Goal: Task Accomplishment & Management: Manage account settings

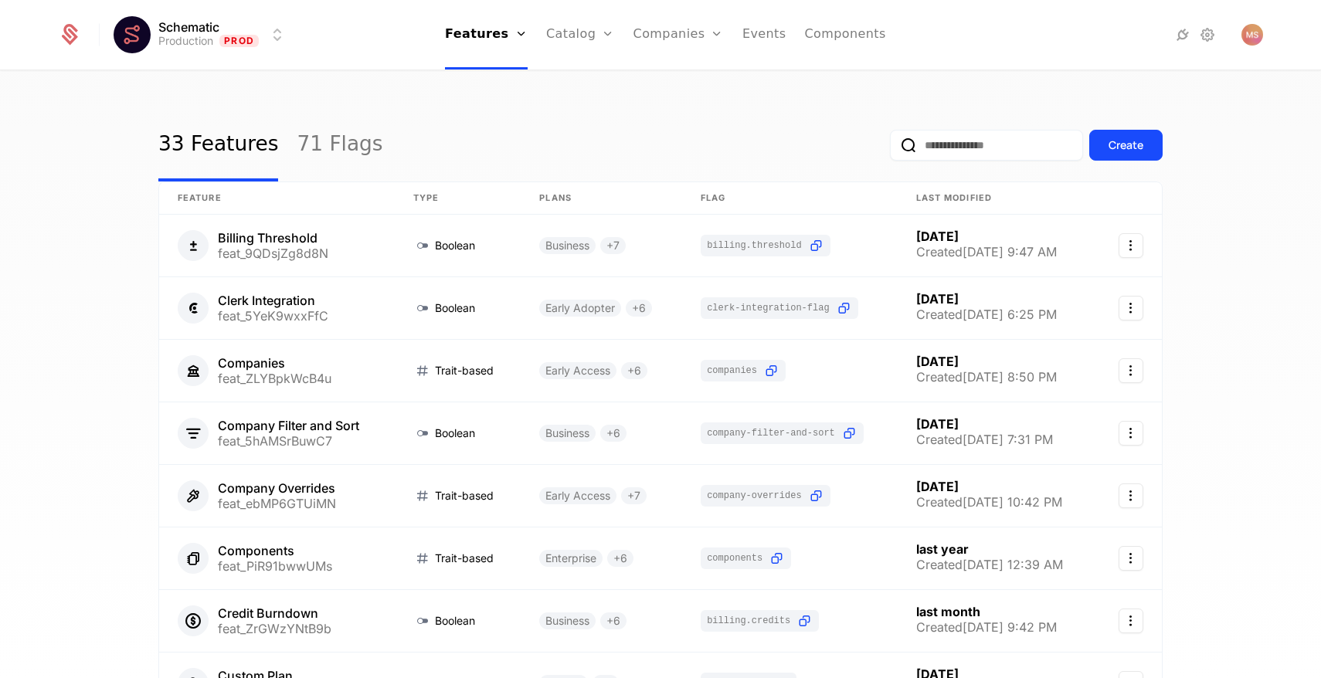
click at [687, 44] on link "Companies" at bounding box center [678, 35] width 90 height 70
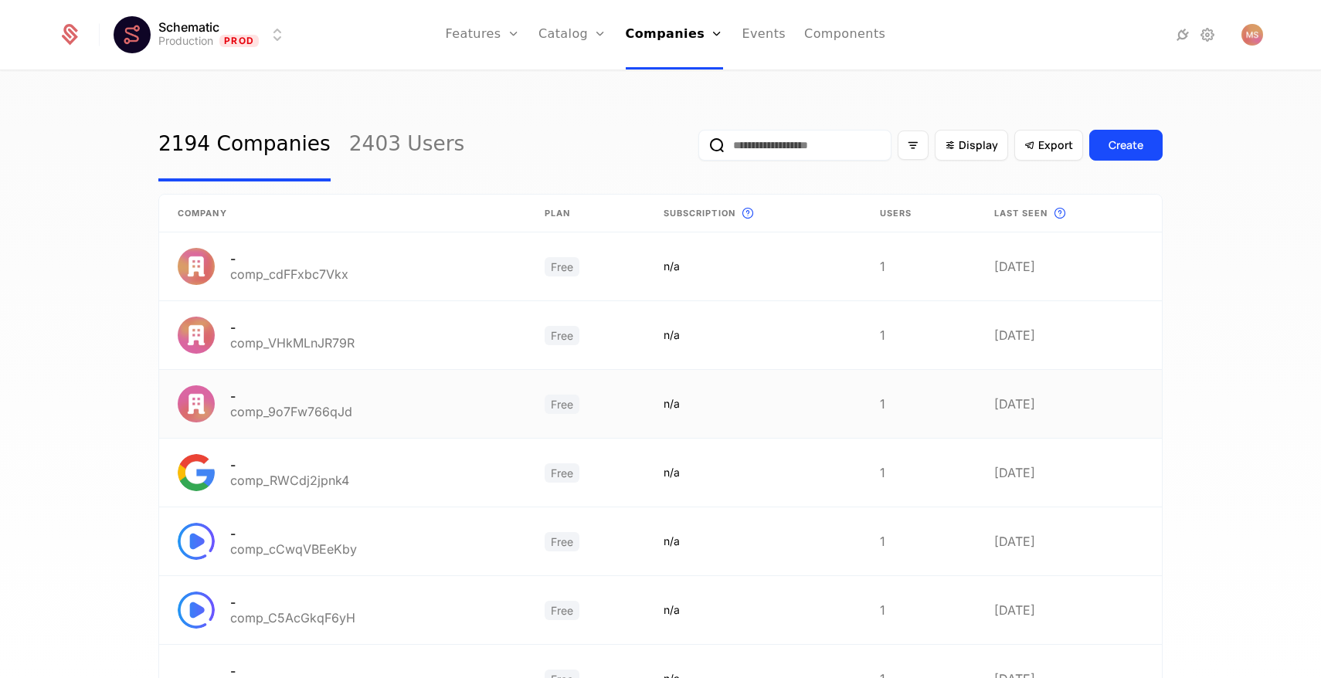
click at [498, 376] on link at bounding box center [342, 404] width 367 height 68
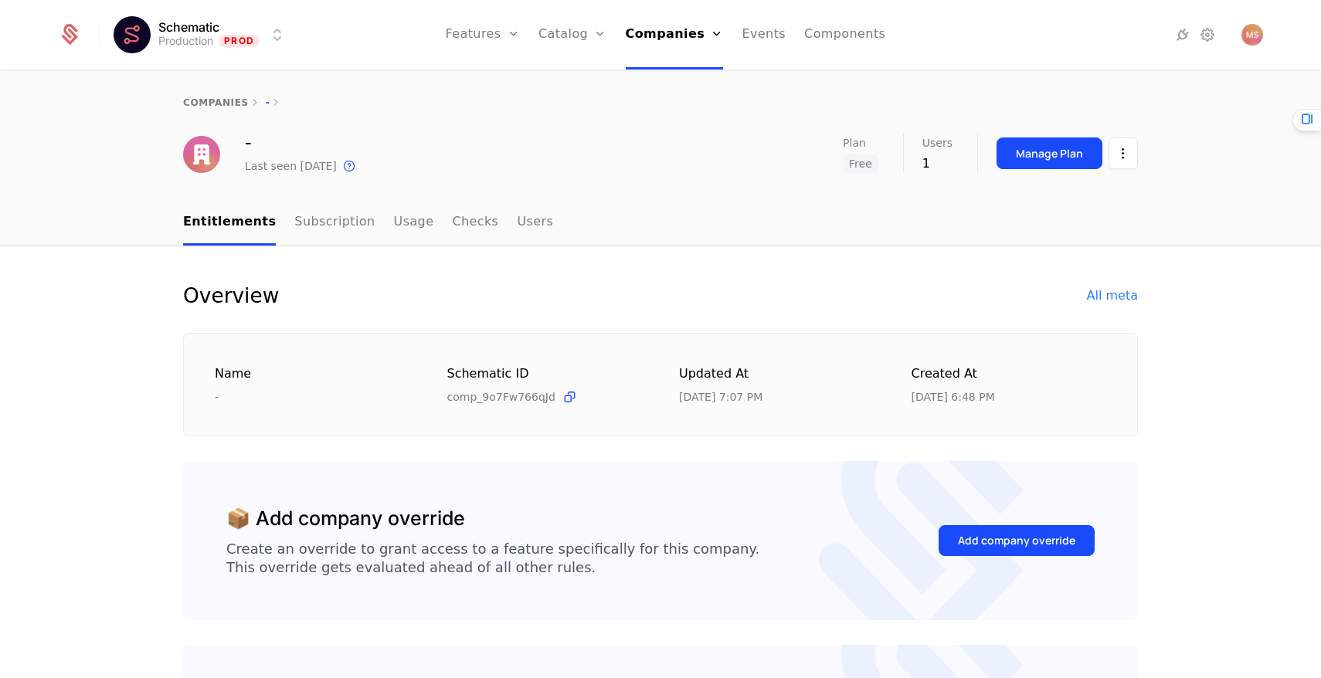
click at [672, 27] on link "Companies" at bounding box center [675, 35] width 98 height 70
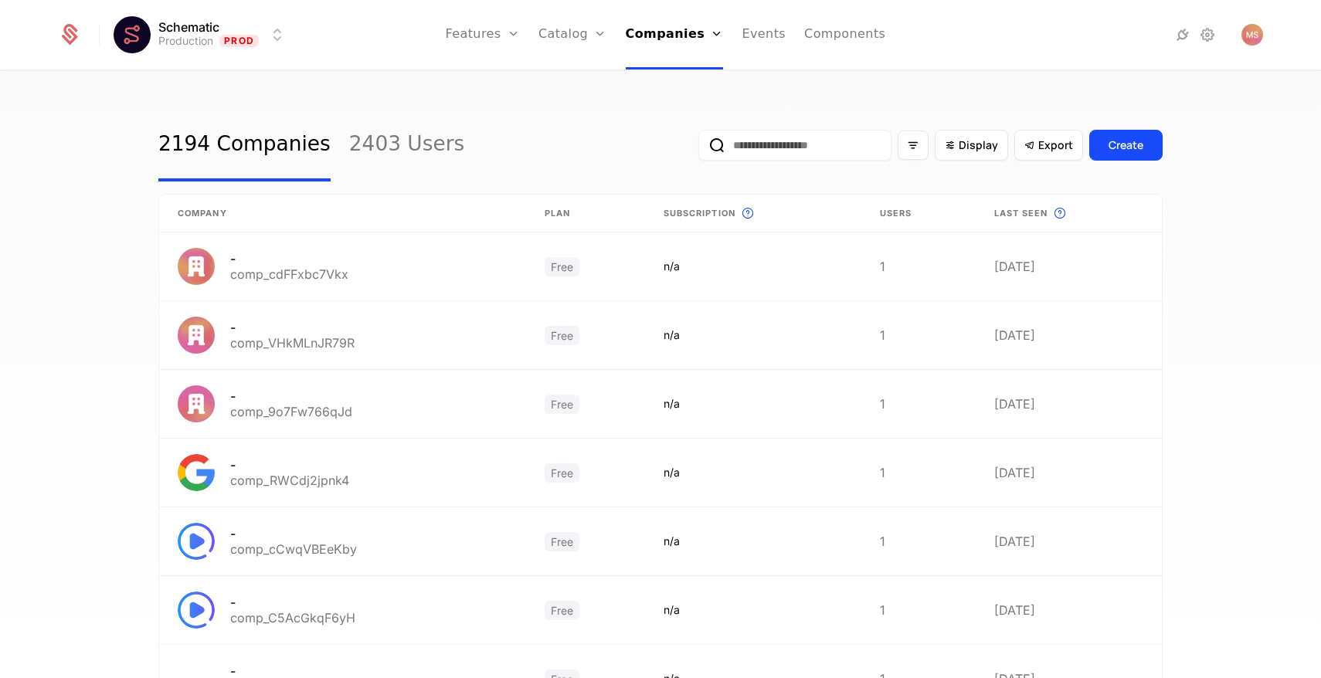
click at [749, 137] on input "email" at bounding box center [794, 145] width 193 height 31
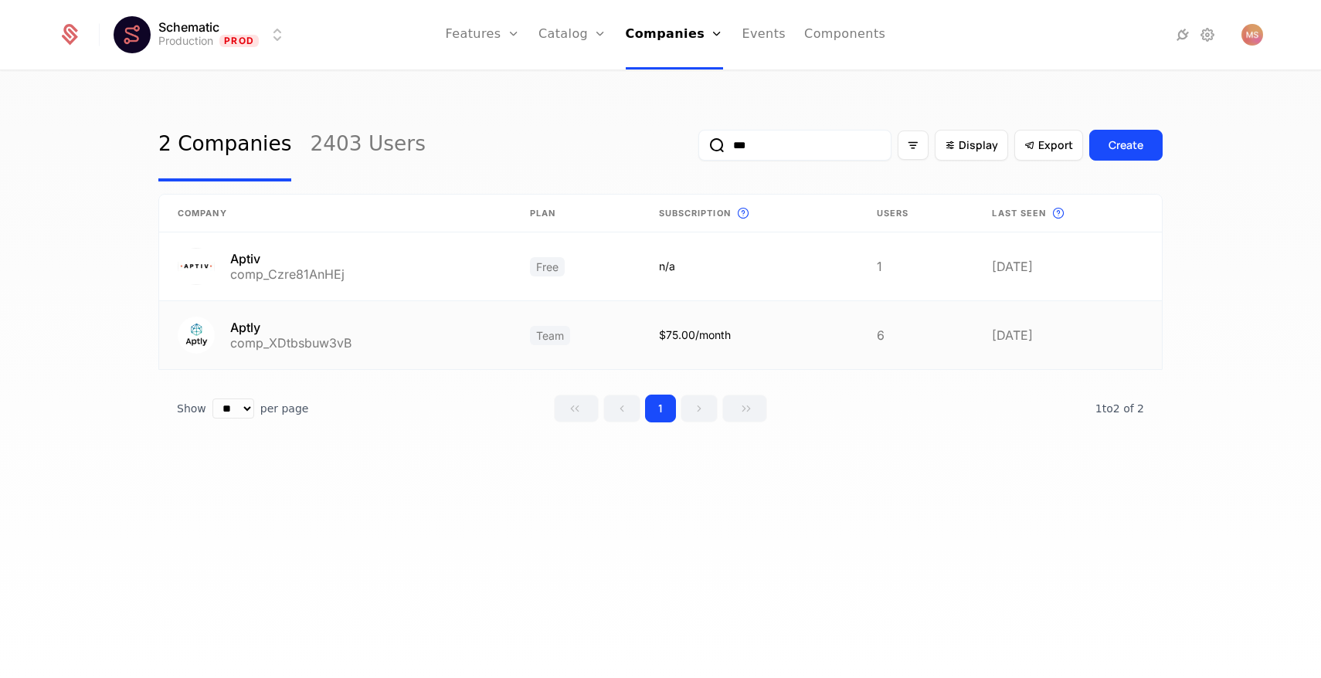
type input "***"
click at [441, 318] on link at bounding box center [335, 335] width 352 height 68
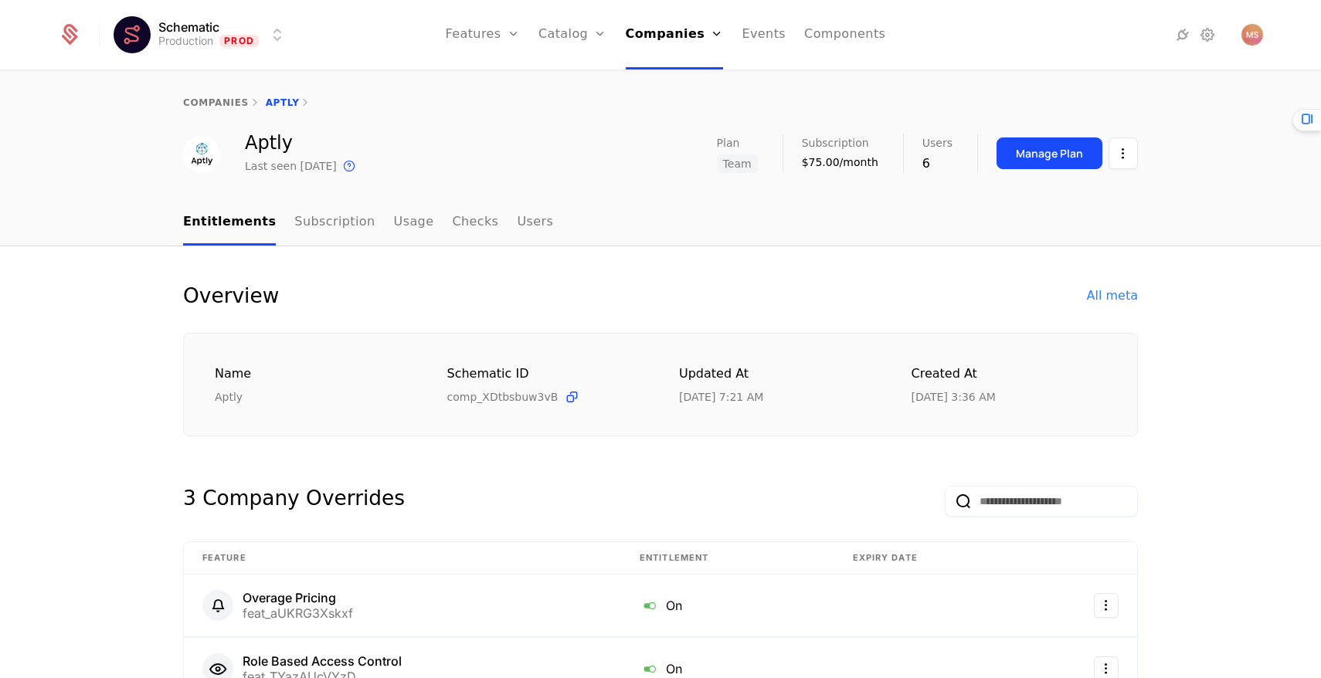
click at [1025, 154] on div "Manage Plan" at bounding box center [1048, 153] width 67 height 15
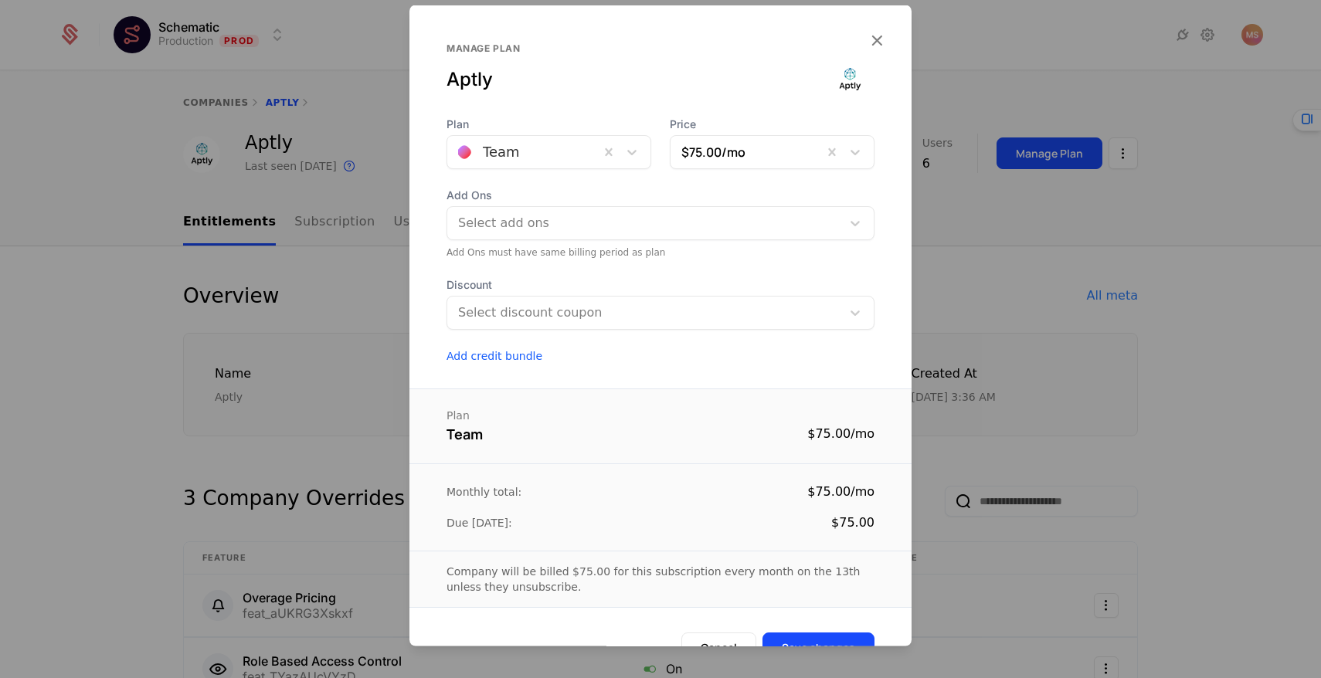
click at [875, 36] on icon "button" at bounding box center [876, 40] width 20 height 20
